Goal: Check status: Check status

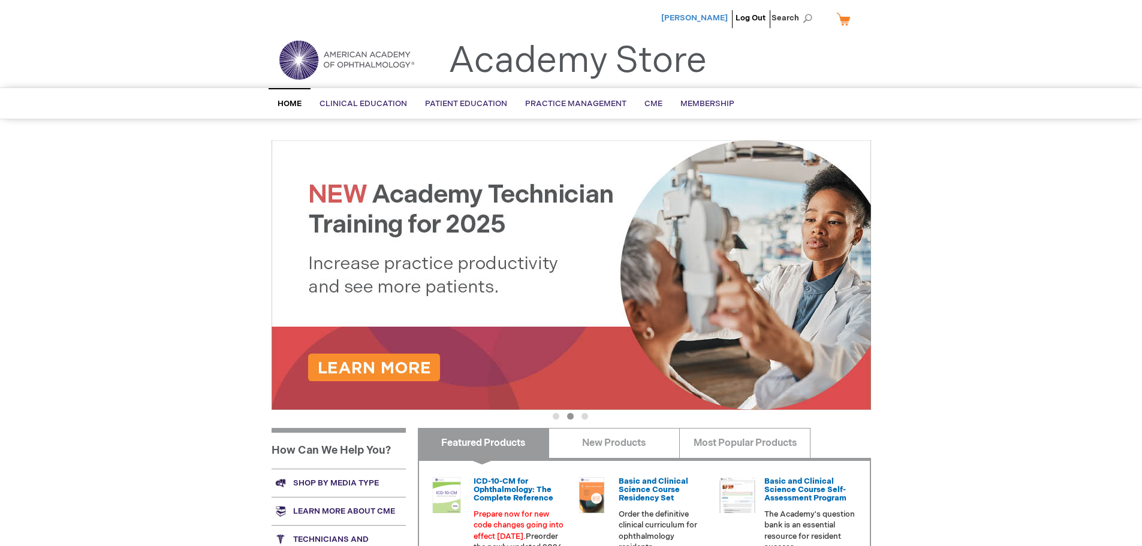
click at [703, 19] on span "[PERSON_NAME]" at bounding box center [694, 18] width 67 height 10
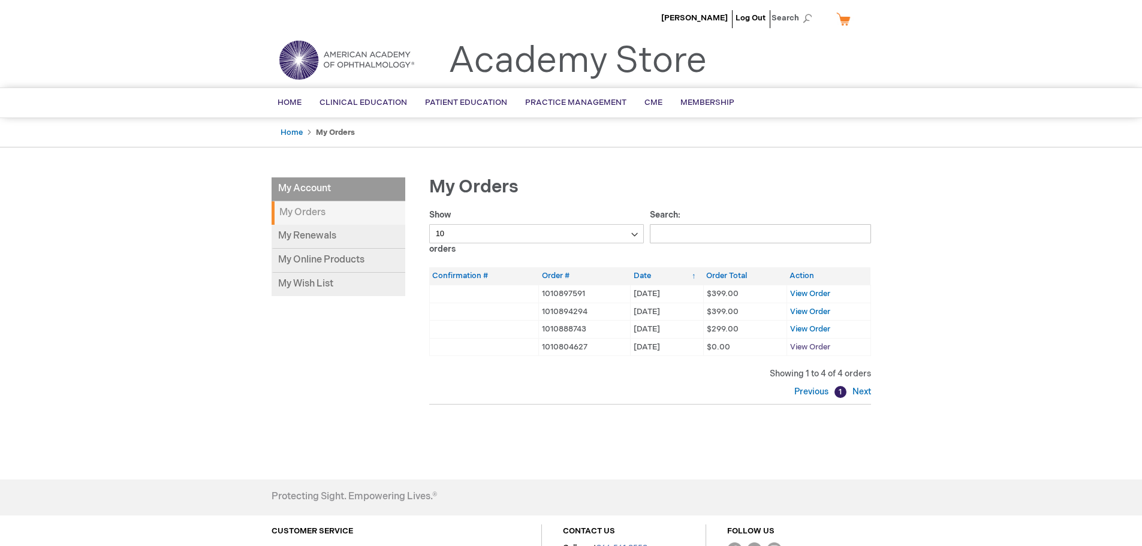
click at [816, 348] on span "View Order" at bounding box center [810, 347] width 40 height 10
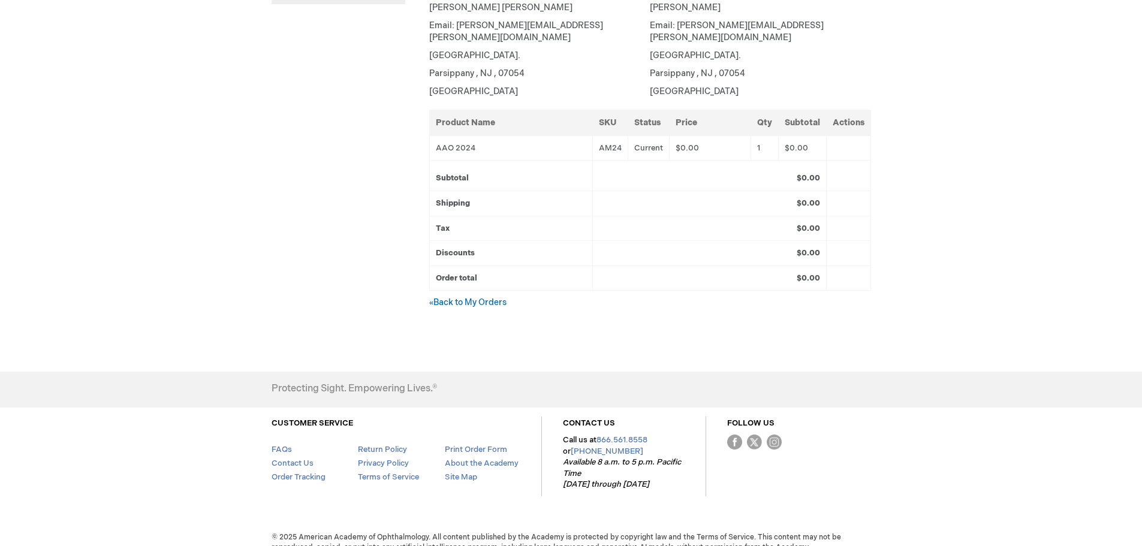
scroll to position [296, 0]
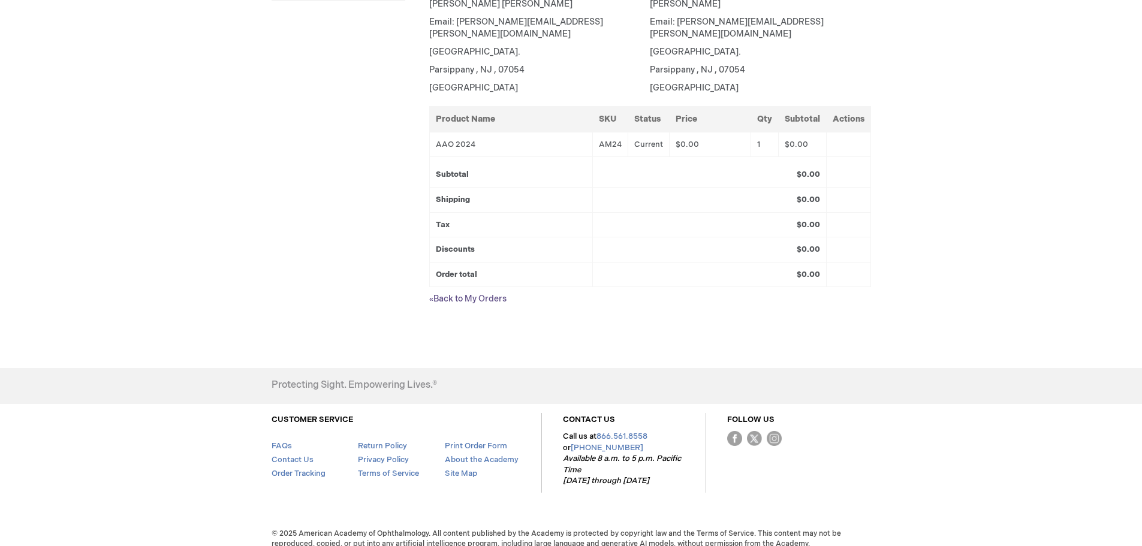
click at [484, 294] on link "« Back to My Orders" at bounding box center [467, 299] width 77 height 10
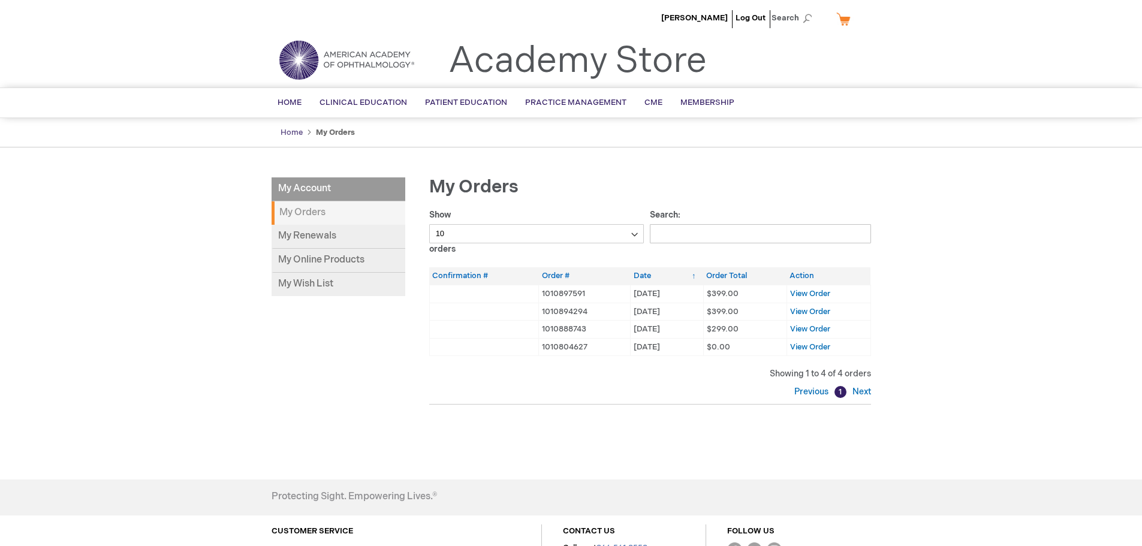
click at [293, 128] on link "Home" at bounding box center [292, 133] width 22 height 10
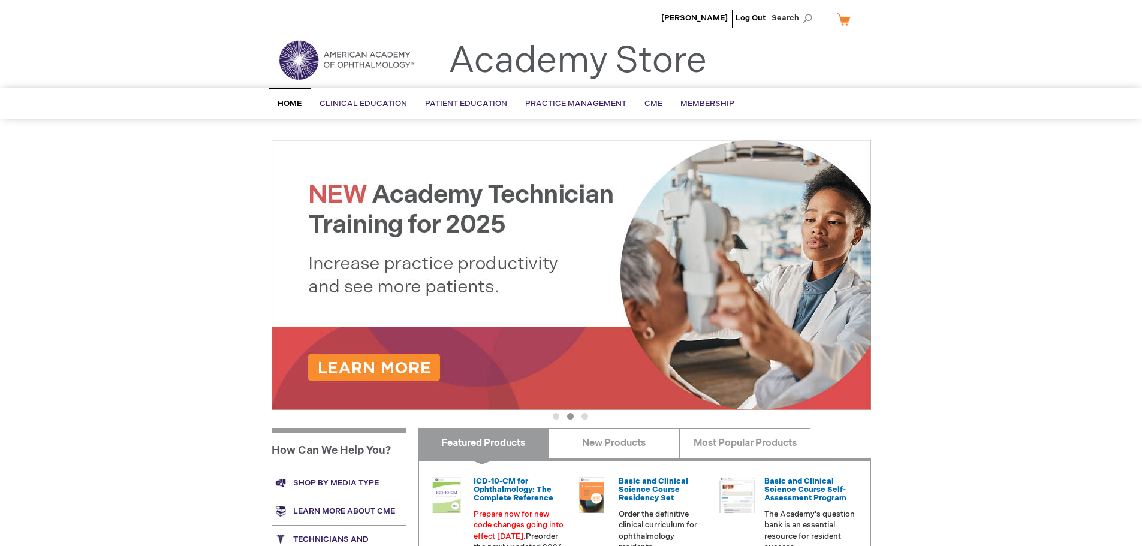
click at [844, 19] on link "My Cart" at bounding box center [848, 18] width 29 height 21
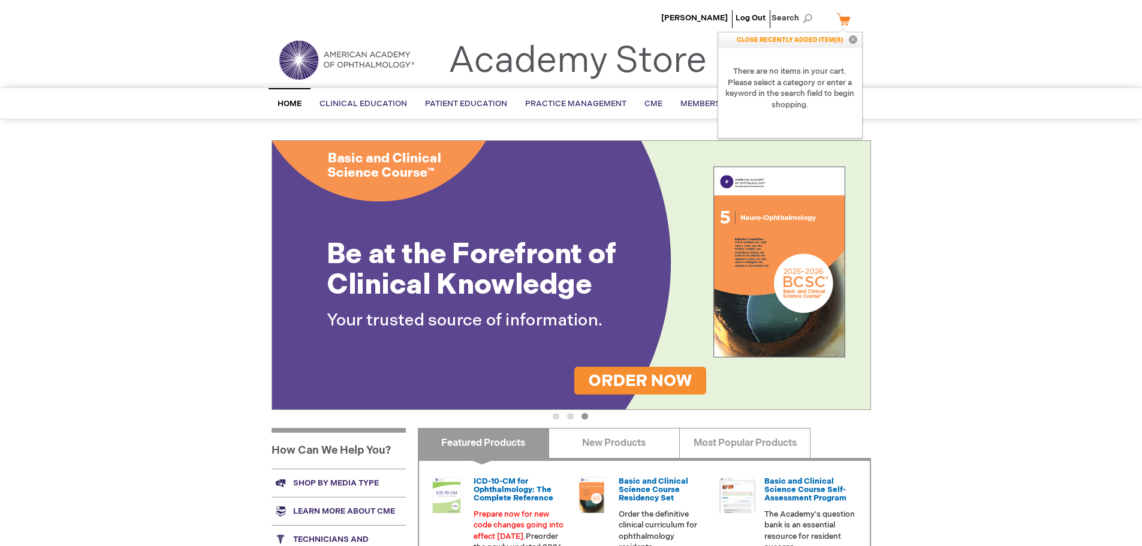
click at [816, 65] on strong "There are no items in your cart. Please select a category or enter a keyword in…" at bounding box center [790, 88] width 144 height 80
